Goal: Find specific page/section: Find specific page/section

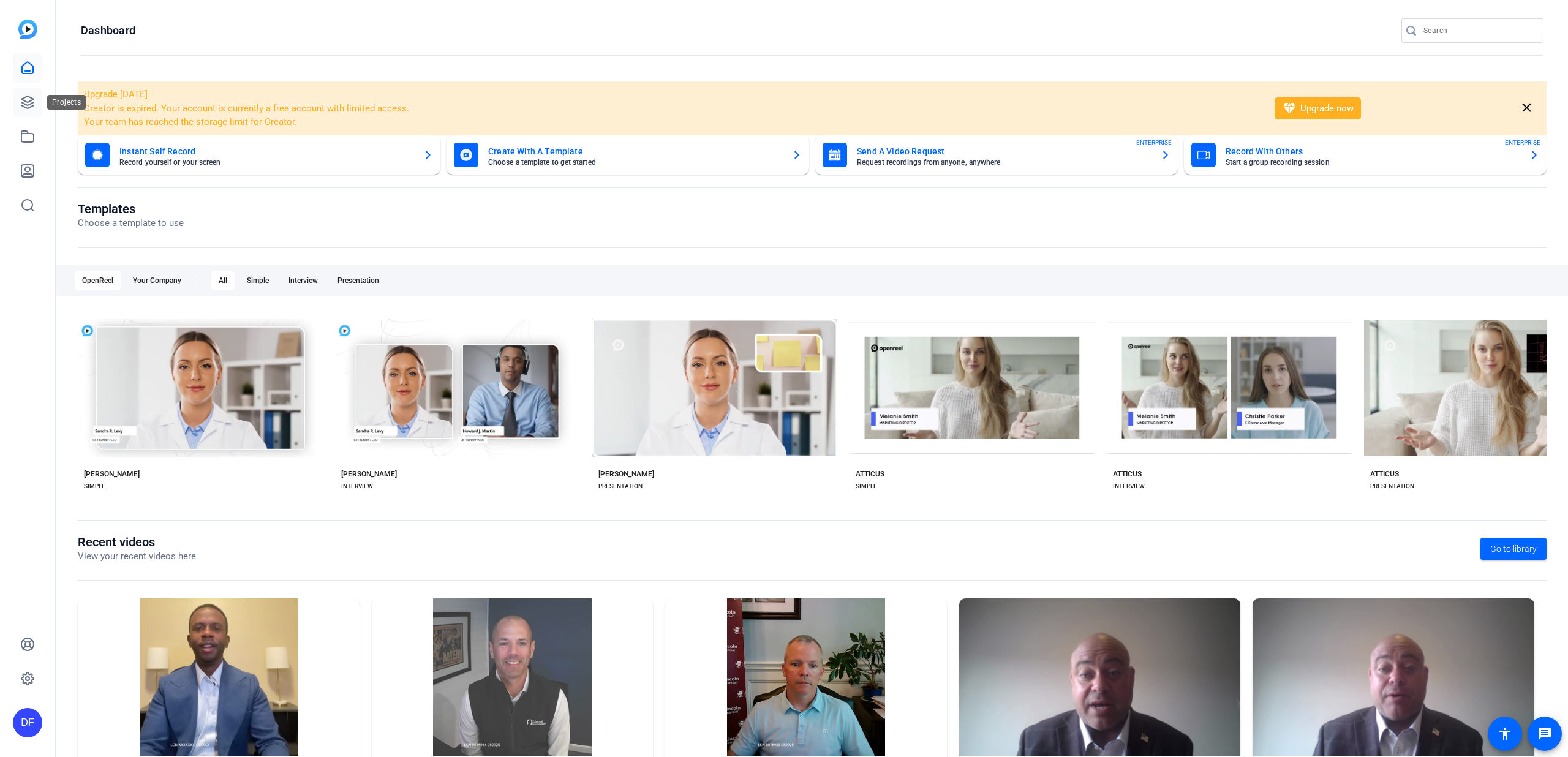
click at [30, 102] on icon at bounding box center [27, 102] width 15 height 15
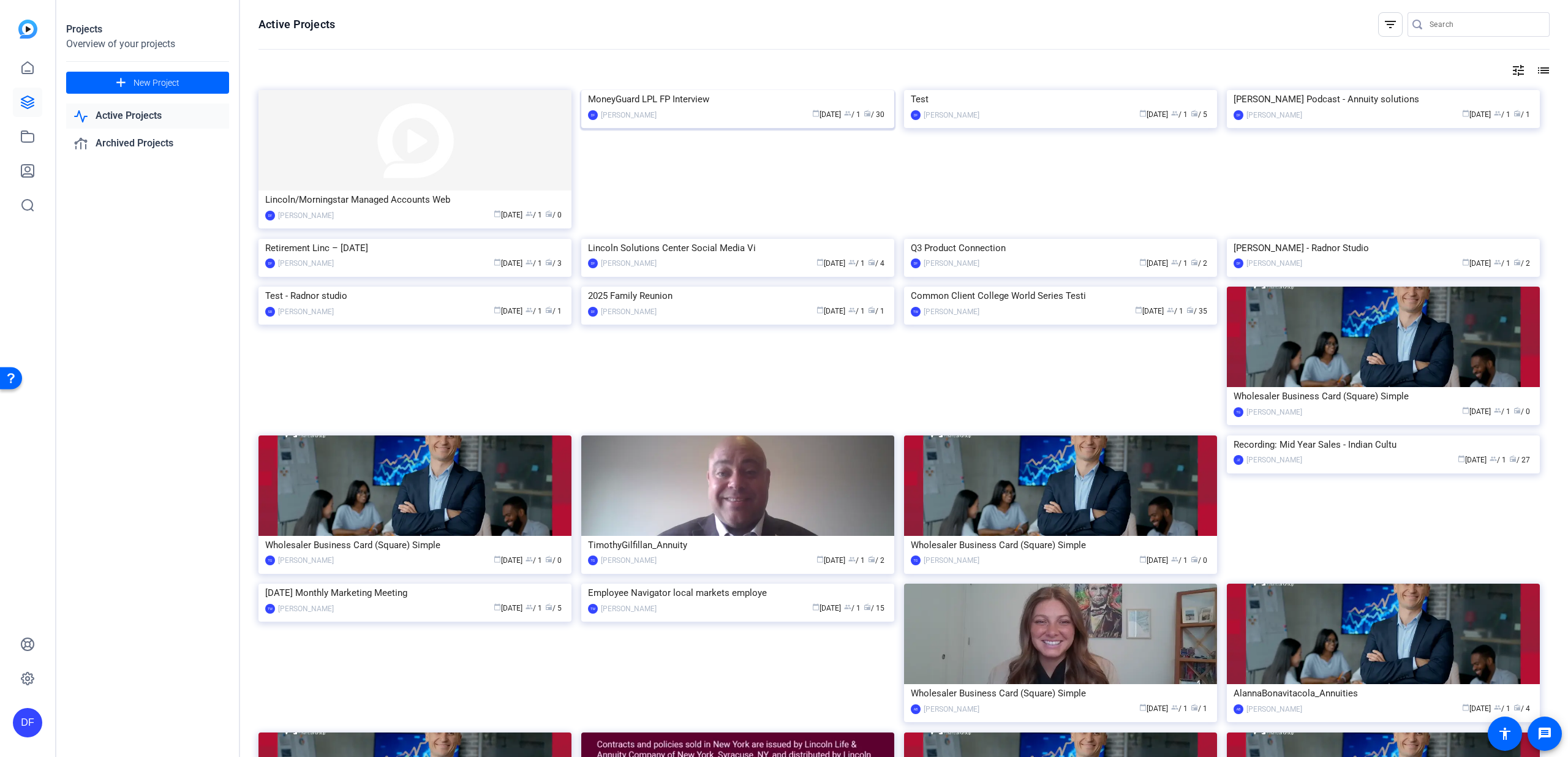
click at [667, 90] on img at bounding box center [737, 90] width 313 height 0
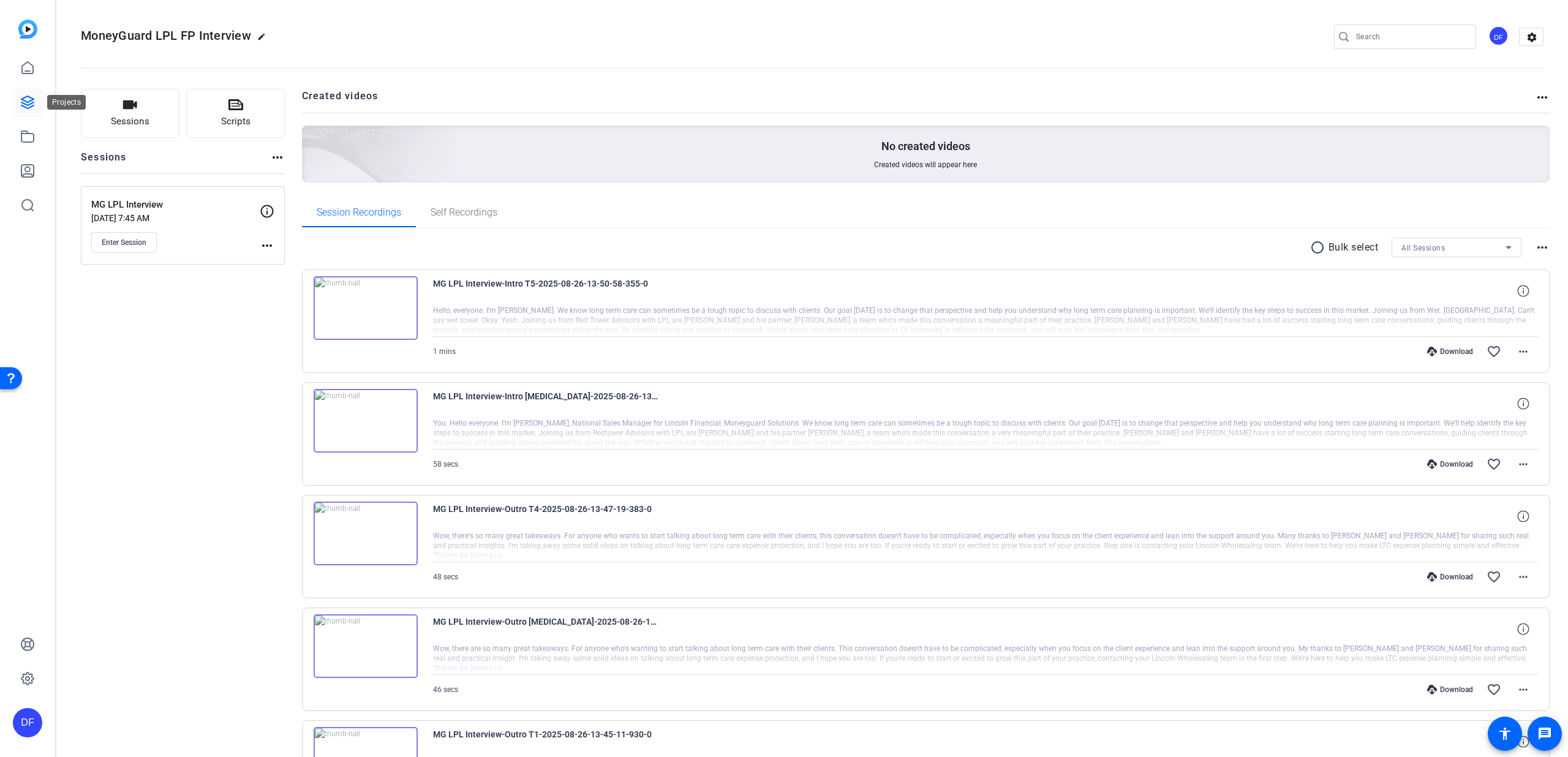
click at [28, 99] on icon at bounding box center [27, 102] width 15 height 15
